Goal: Navigation & Orientation: Find specific page/section

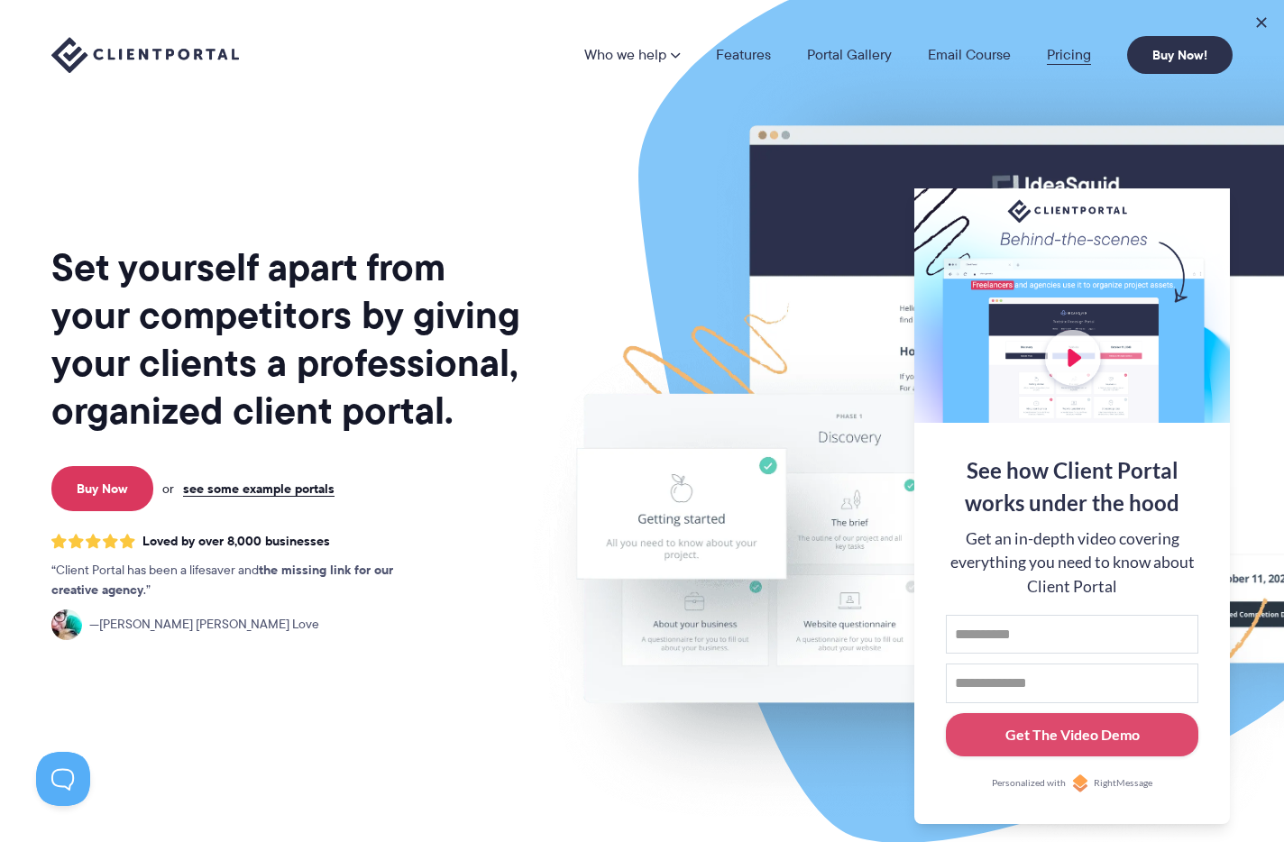
click at [1061, 53] on link "Pricing" at bounding box center [1069, 55] width 44 height 14
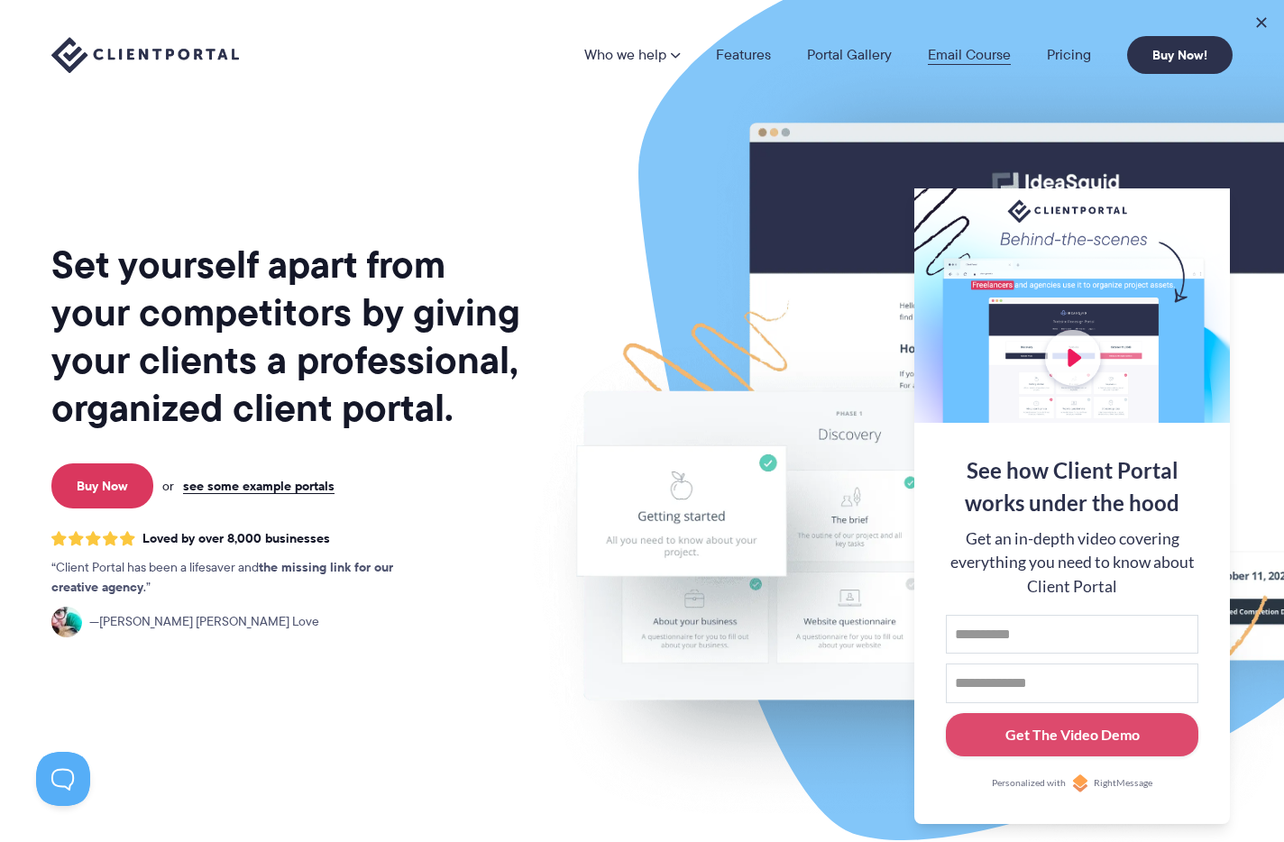
scroll to position [1, 0]
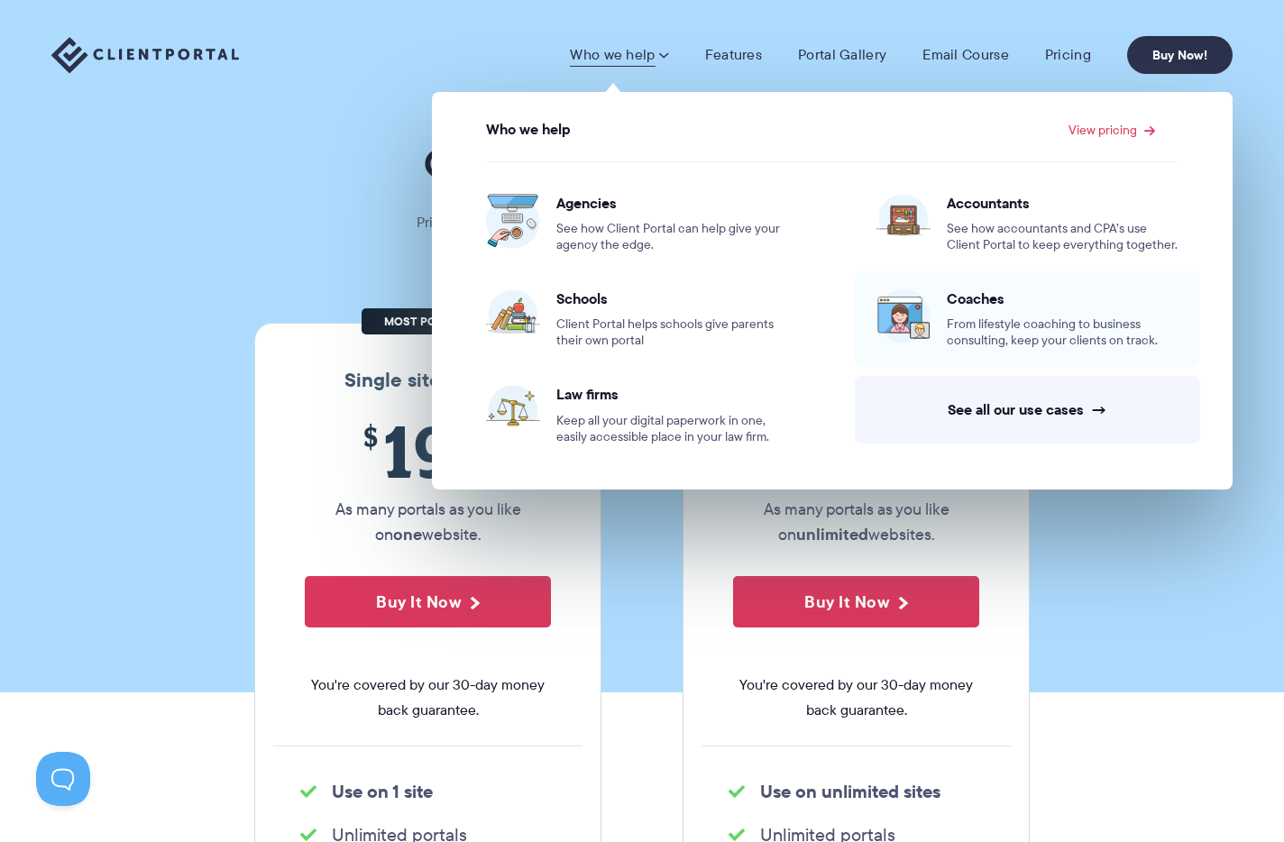
click at [971, 340] on span "From lifestyle coaching to business consulting, keep your clients on track." at bounding box center [1063, 333] width 232 height 32
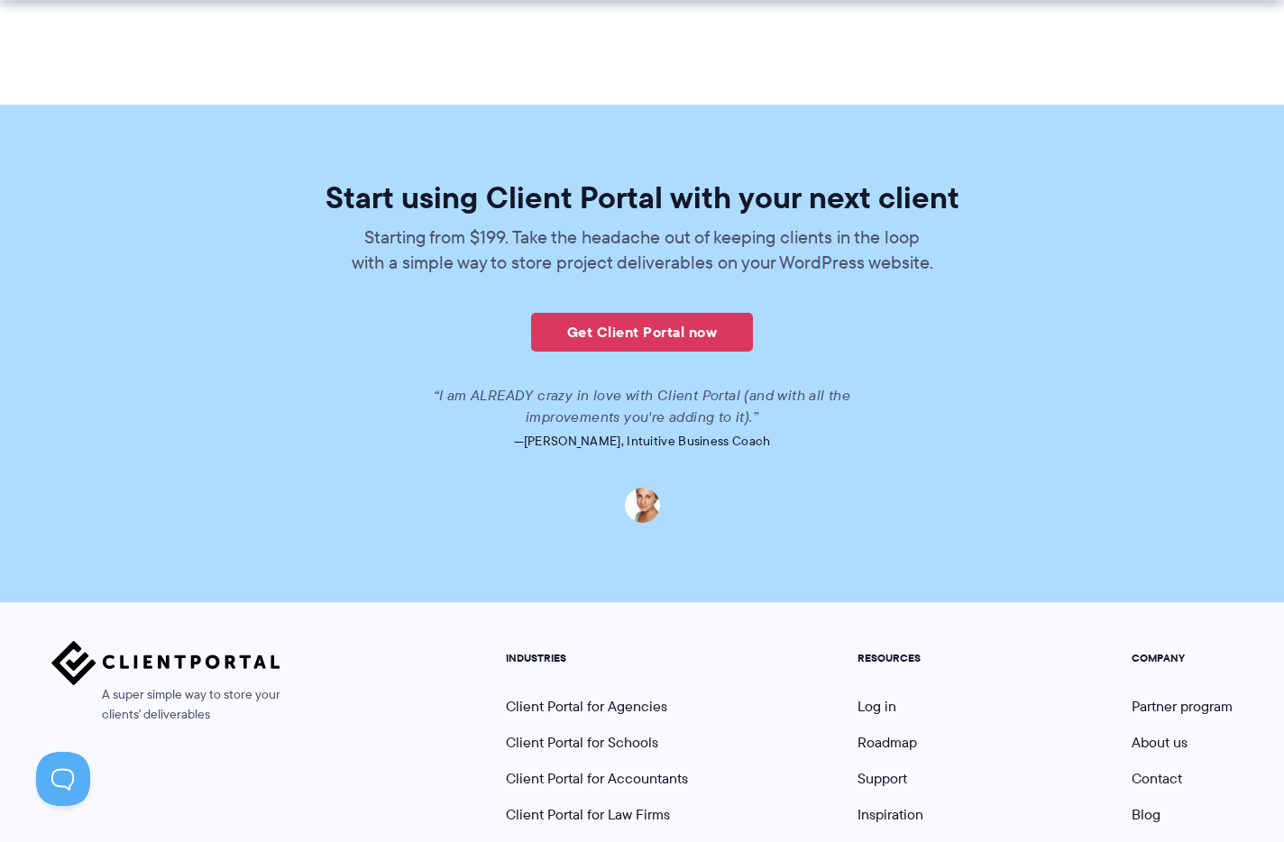
scroll to position [4287, 0]
